Goal: Task Accomplishment & Management: Complete application form

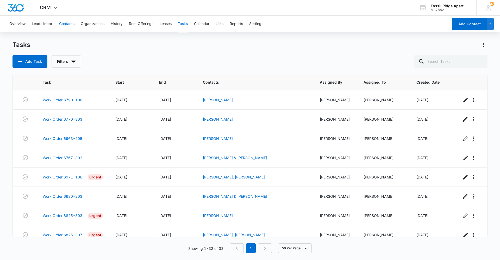
click at [70, 22] on button "Contacts" at bounding box center [66, 24] width 15 height 17
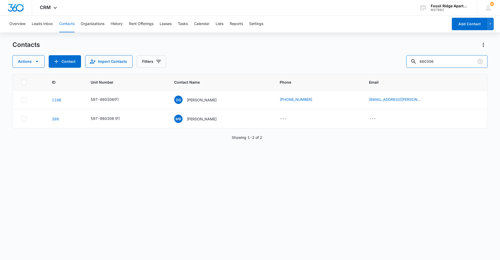
drag, startPoint x: 446, startPoint y: 61, endPoint x: 399, endPoint y: 67, distance: 48.1
click at [402, 65] on div "Actions Contact Import Contacts Filters 860306" at bounding box center [250, 61] width 475 height 13
type input "940308"
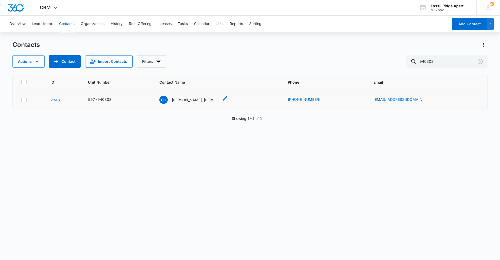
click at [185, 102] on p "[PERSON_NAME], [PERSON_NAME], [PERSON_NAME]" at bounding box center [195, 99] width 47 height 5
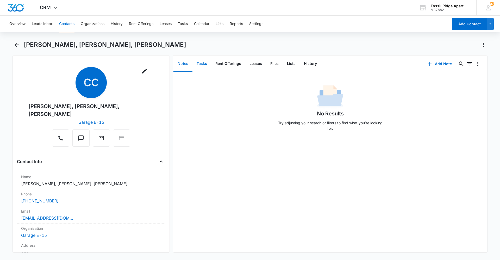
click at [202, 60] on button "Tasks" at bounding box center [201, 64] width 19 height 16
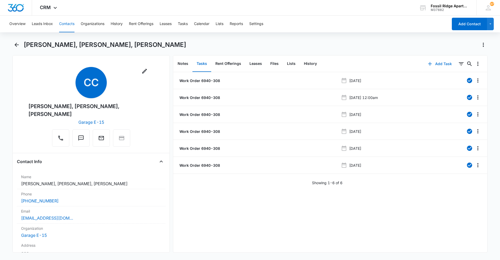
click at [428, 63] on icon "button" at bounding box center [430, 64] width 4 height 4
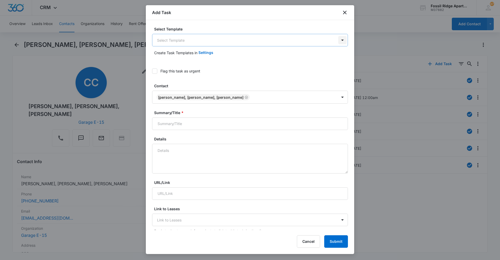
click at [341, 40] on body "CRM Apps Reputation Websites Forms CRM Email Social Content Ads Intelligence Fi…" at bounding box center [250, 130] width 500 height 260
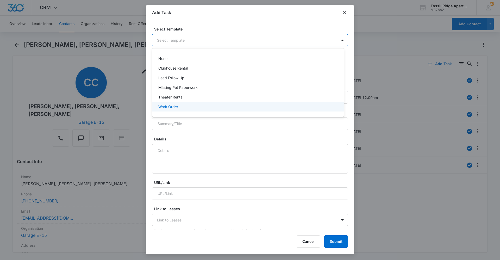
click at [166, 107] on p "Work Order" at bounding box center [168, 106] width 20 height 5
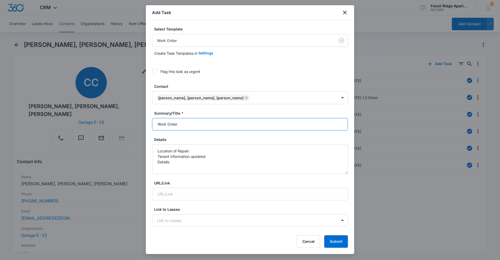
click at [186, 128] on input "Work Order" at bounding box center [250, 124] width 196 height 13
type input "Work Order 6940-308"
click at [196, 149] on textarea "Location of Repair: Tenant Information updated: Details:" at bounding box center [250, 159] width 196 height 30
click at [212, 155] on textarea "Location of Repair: fire alarm Tenant Information updated: Details:" at bounding box center [250, 159] width 196 height 30
click at [177, 165] on textarea "Location of Repair: fire alarm Tenant Information updated: yes Details:" at bounding box center [250, 159] width 196 height 30
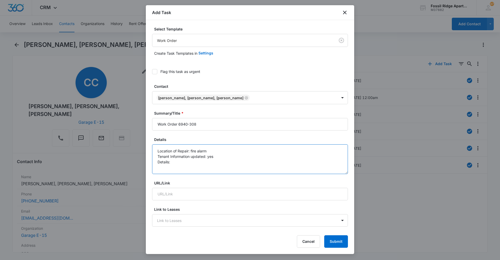
click at [174, 158] on textarea "Location of Repair: fire alarm Tenant Information updated: yes Details:" at bounding box center [250, 159] width 196 height 30
click at [174, 164] on textarea "Location of Repair: fire alarm Tenant Information updated: yes Details:" at bounding box center [250, 159] width 196 height 30
type textarea "Location of Repair: fire alarm Tenant Information updated: yes Details: fire al…"
drag, startPoint x: 154, startPoint y: 71, endPoint x: 157, endPoint y: 76, distance: 5.4
click at [154, 71] on icon at bounding box center [154, 71] width 5 height 5
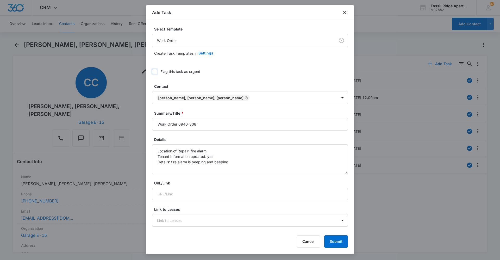
click at [152, 72] on input "Flag this task as urgent" at bounding box center [152, 72] width 0 height 0
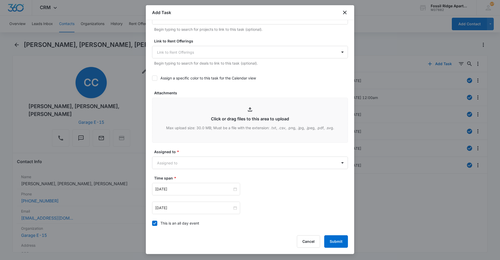
scroll to position [260, 0]
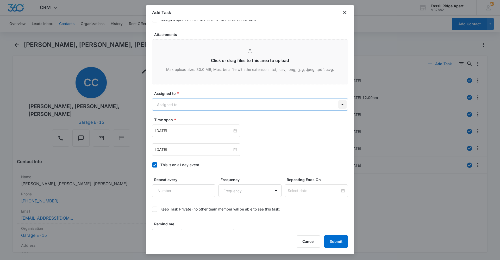
click at [338, 103] on body "CRM Apps Reputation Websites Forms CRM Email Social Content Ads Intelligence Fi…" at bounding box center [250, 130] width 500 height 260
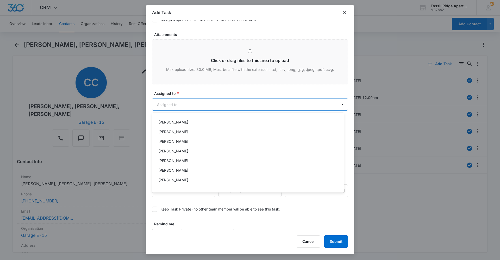
scroll to position [78, 0]
click at [170, 180] on p "[PERSON_NAME]" at bounding box center [173, 179] width 30 height 5
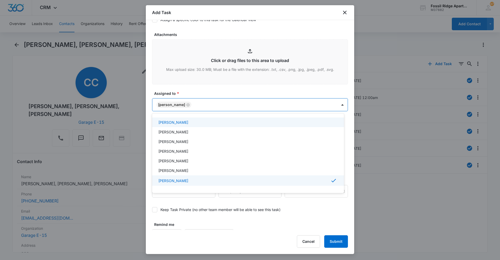
click at [238, 98] on div at bounding box center [250, 130] width 500 height 260
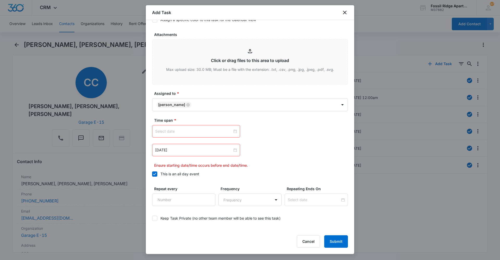
click at [234, 132] on div at bounding box center [196, 131] width 82 height 6
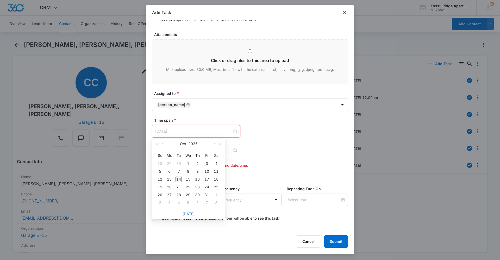
type input "[DATE]"
click at [179, 179] on div "14" at bounding box center [179, 179] width 6 height 6
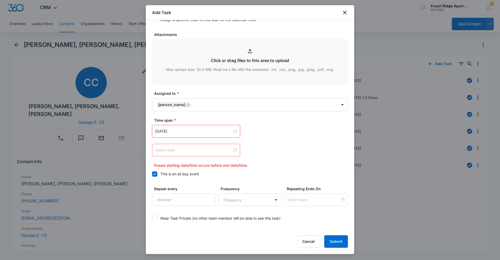
click at [233, 149] on div at bounding box center [196, 150] width 82 height 6
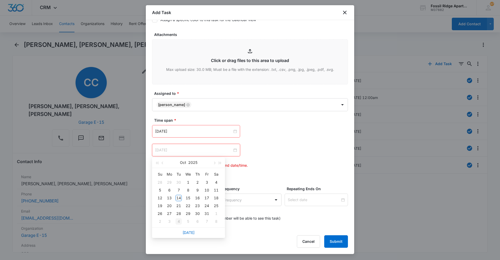
type input "[DATE]"
click at [188, 232] on link "[DATE]" at bounding box center [189, 232] width 12 height 4
type input "[DATE]"
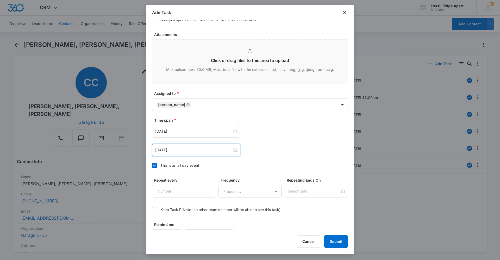
scroll to position [272, 0]
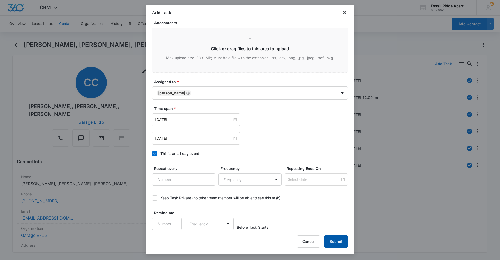
click at [332, 241] on button "Submit" at bounding box center [336, 241] width 24 height 13
